Goal: Communication & Community: Share content

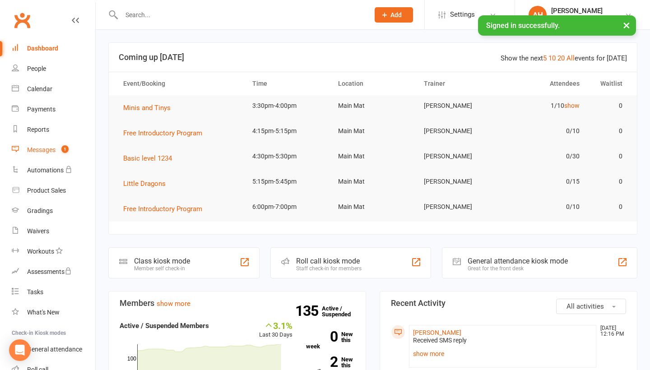
click at [79, 145] on link "Messages 1" at bounding box center [54, 150] width 84 height 20
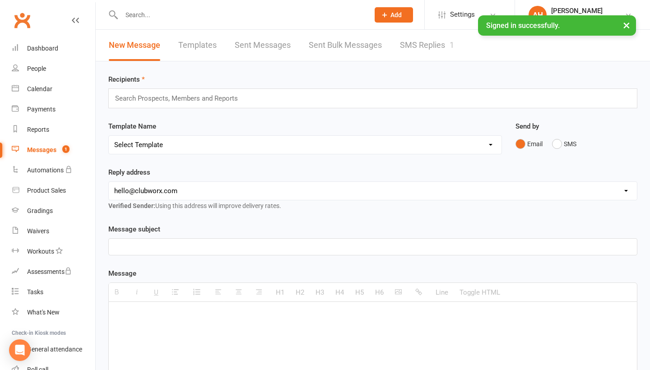
click at [409, 51] on link "SMS Replies 1" at bounding box center [427, 45] width 54 height 31
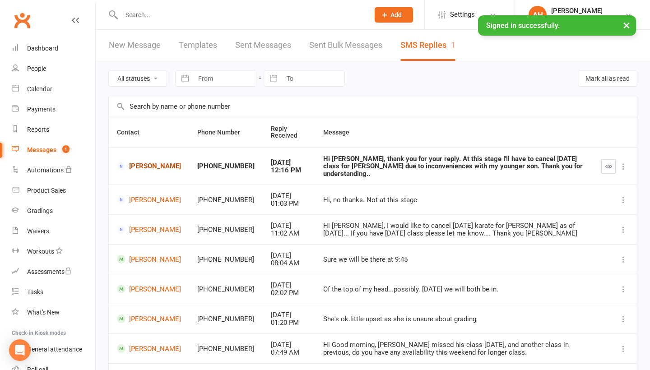
click at [140, 164] on link "[PERSON_NAME]" at bounding box center [149, 166] width 64 height 9
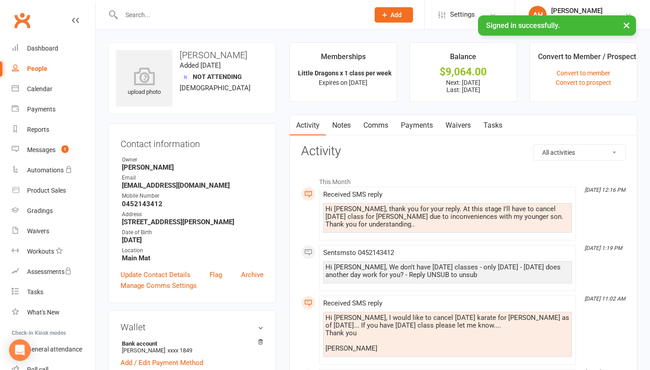
click at [425, 125] on link "Payments" at bounding box center [417, 125] width 45 height 21
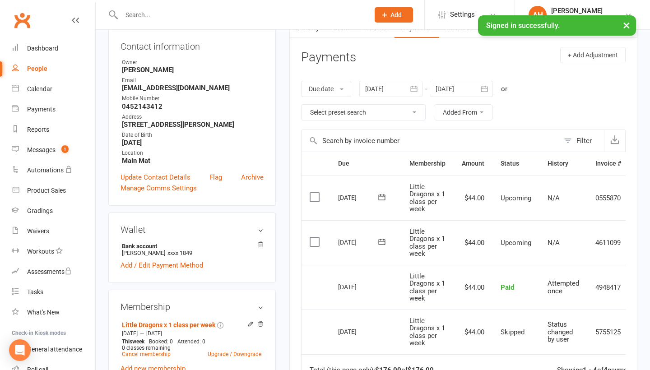
scroll to position [98, 0]
click at [49, 151] on div "Messages" at bounding box center [41, 149] width 28 height 7
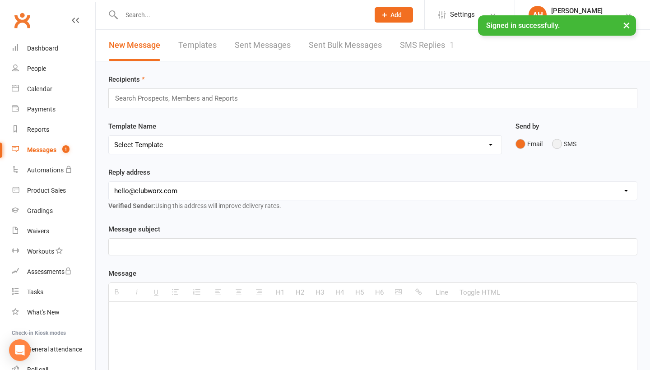
click at [559, 145] on button "SMS" at bounding box center [564, 143] width 24 height 17
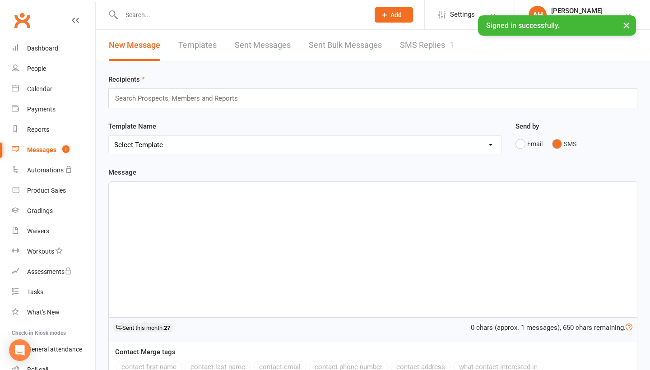
click at [200, 99] on input "text" at bounding box center [180, 99] width 133 height 12
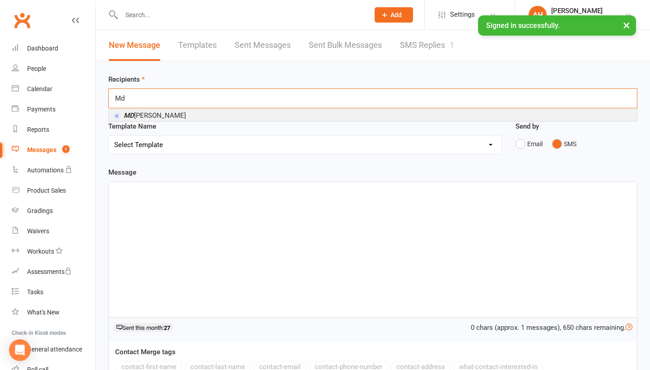
type input "Md"
click at [182, 116] on li "MD [PERSON_NAME]" at bounding box center [373, 115] width 528 height 11
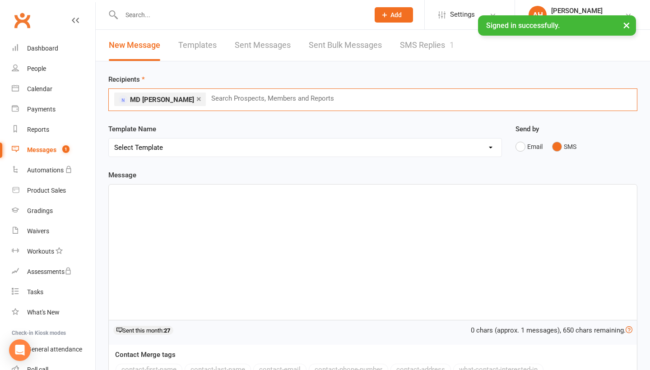
click at [199, 245] on div at bounding box center [373, 252] width 528 height 135
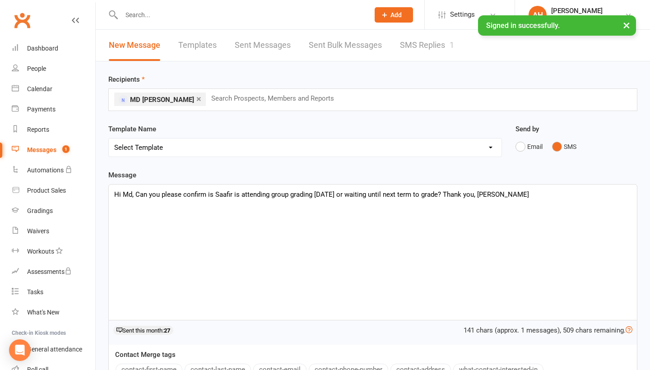
click at [530, 200] on p "Hi Md, Can you please confirm is Saafir is attending group grading [DATE] or wa…" at bounding box center [372, 194] width 517 height 11
click at [274, 200] on p "Hi Md, Can you please confirm is Saafir is attending group grading [DATE] or wa…" at bounding box center [372, 194] width 517 height 11
click at [293, 200] on p "Hi Md, Can you please confirm is Saafir is attending Group grading [DATE] or wa…" at bounding box center [372, 194] width 517 height 11
click at [353, 200] on p "Hi Md, Can you please confirm is Saafir is attending Group Grading [DATE] or wa…" at bounding box center [372, 194] width 517 height 11
click at [372, 231] on div "Hi Md, Can you please confirm is Saafir is attending Group Grading [DATE] if he…" at bounding box center [373, 252] width 528 height 135
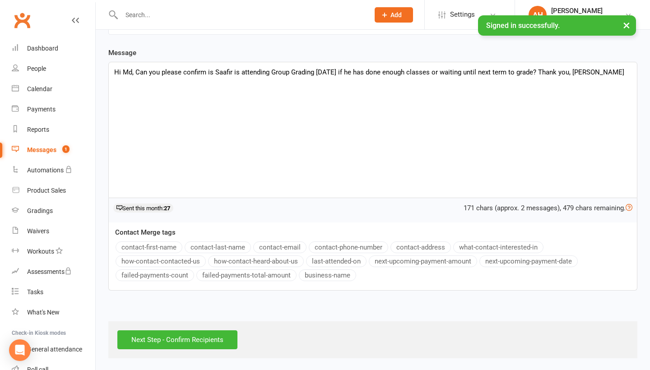
scroll to position [127, 0]
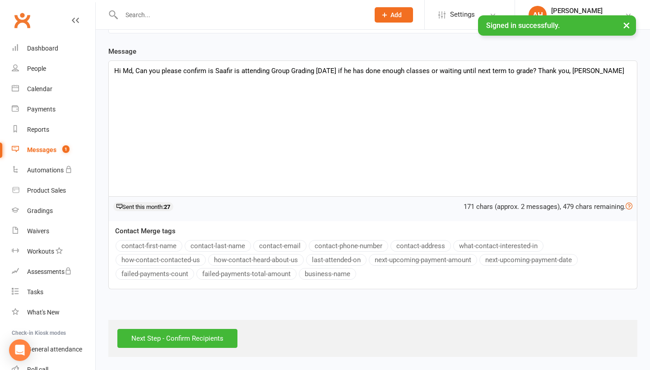
click at [313, 74] on p "Hi Md, Can you please confirm is Saafir is attending Group Grading [DATE] if he…" at bounding box center [372, 70] width 517 height 11
click at [200, 340] on input "Next Step - Confirm Recipients" at bounding box center [177, 338] width 120 height 19
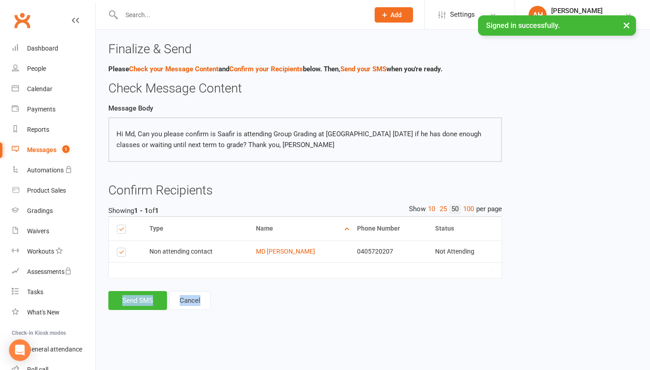
click at [155, 311] on div "Finalize & Send Please Check your Message Content and Confirm your Recipients b…" at bounding box center [305, 182] width 407 height 280
click at [148, 302] on button "Send SMS" at bounding box center [137, 300] width 59 height 19
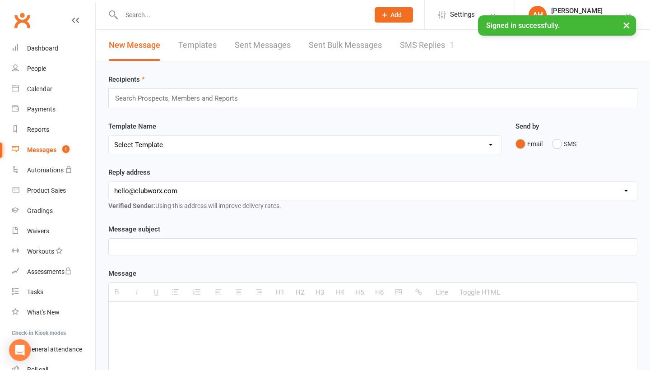
click at [626, 22] on button "×" at bounding box center [627, 24] width 16 height 19
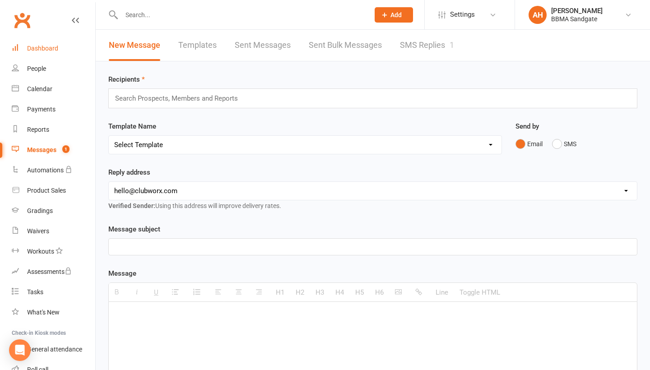
click at [71, 52] on link "Dashboard" at bounding box center [54, 48] width 84 height 20
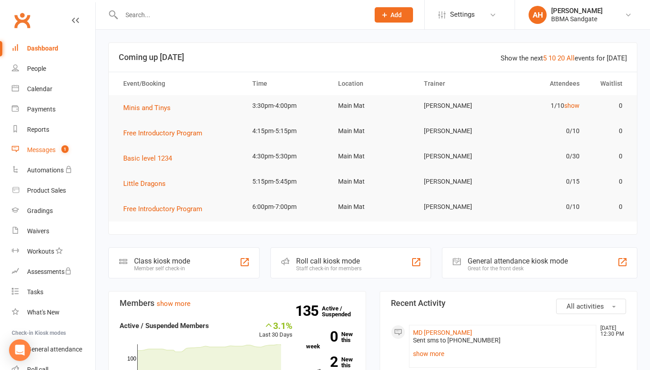
click at [47, 151] on div "Messages" at bounding box center [41, 149] width 28 height 7
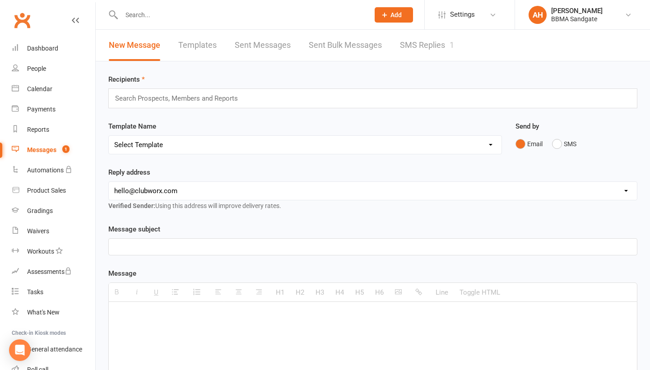
click at [439, 42] on link "SMS Replies 1" at bounding box center [427, 45] width 54 height 31
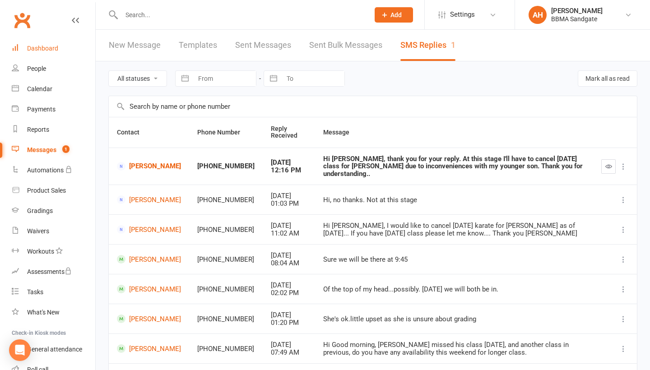
click at [55, 47] on div "Dashboard" at bounding box center [42, 48] width 31 height 7
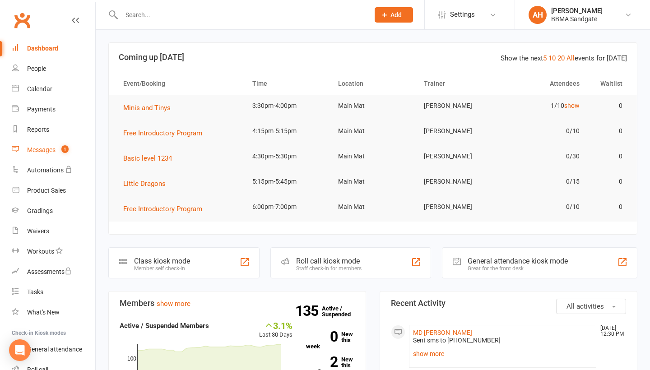
click at [57, 149] on link "Messages 1" at bounding box center [54, 150] width 84 height 20
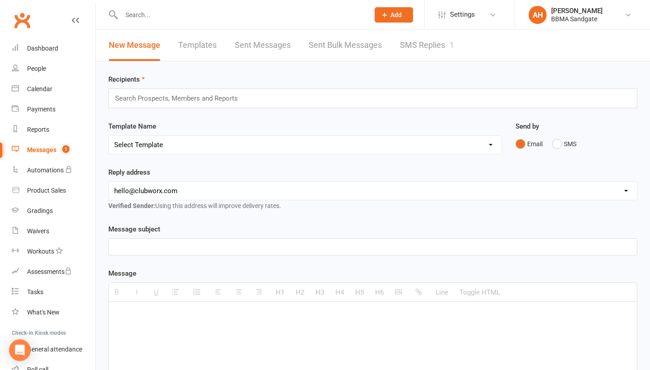
click at [419, 46] on link "SMS Replies 1" at bounding box center [427, 45] width 54 height 31
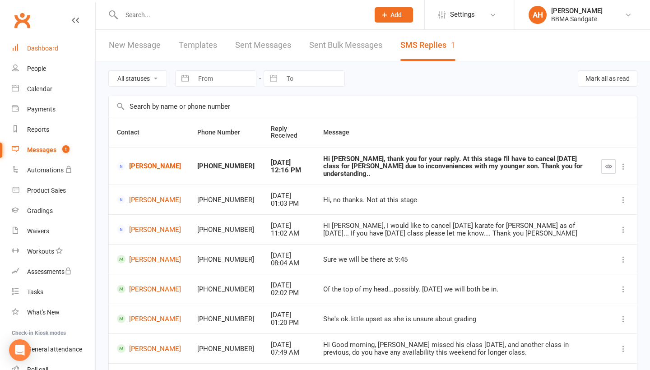
click at [65, 48] on link "Dashboard" at bounding box center [54, 48] width 84 height 20
